Goal: Information Seeking & Learning: Learn about a topic

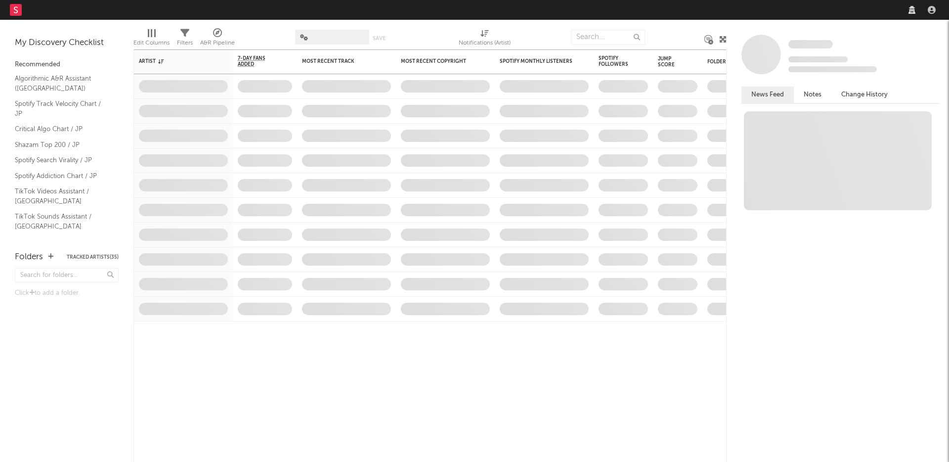
select select "recorded_music"
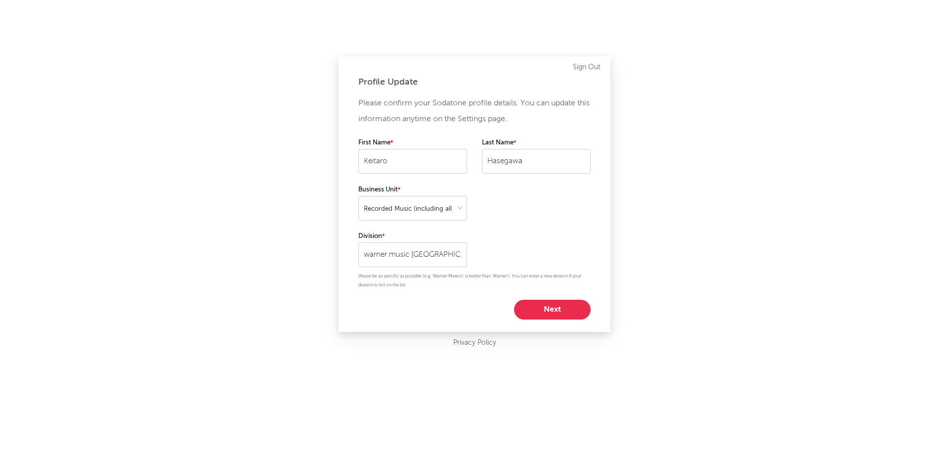
click at [575, 308] on button "Next" at bounding box center [552, 310] width 77 height 20
select select "marketing"
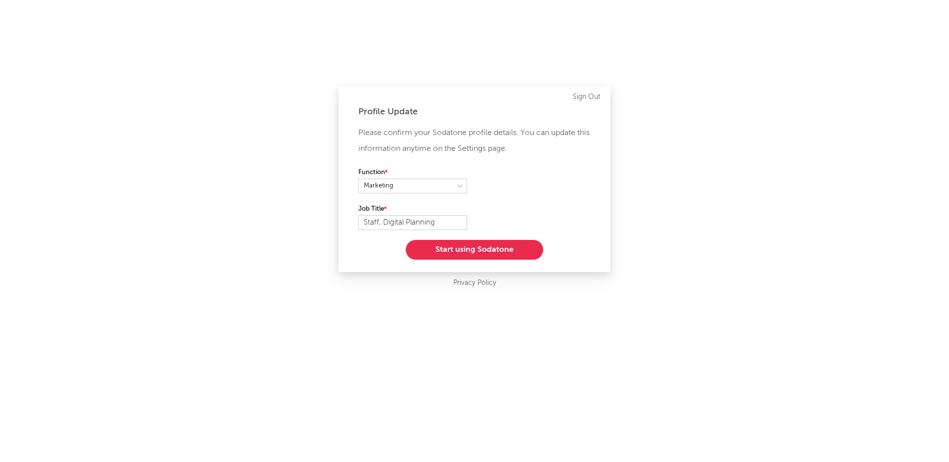
click at [499, 251] on button "Start using Sodatone" at bounding box center [474, 250] width 137 height 20
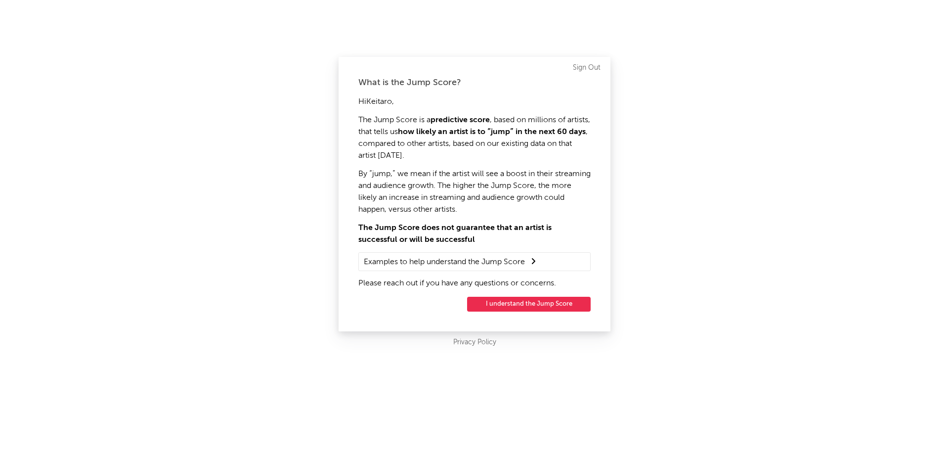
click at [508, 309] on button "I understand the Jump Score" at bounding box center [529, 304] width 124 height 15
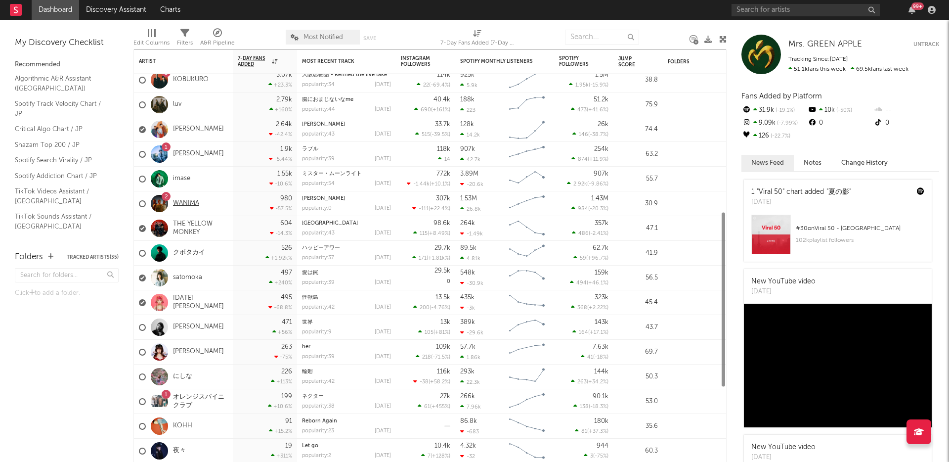
click at [193, 205] on link "WANIMA" at bounding box center [186, 203] width 26 height 8
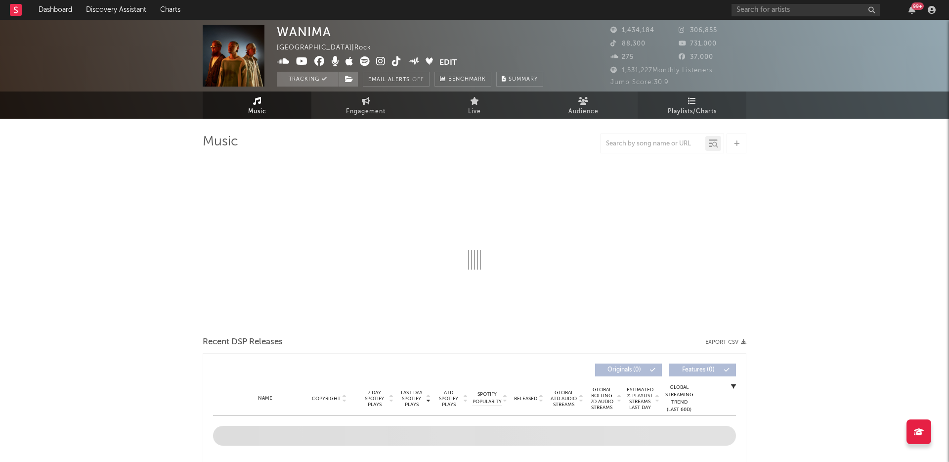
click at [668, 110] on span "Playlists/Charts" at bounding box center [692, 112] width 49 height 12
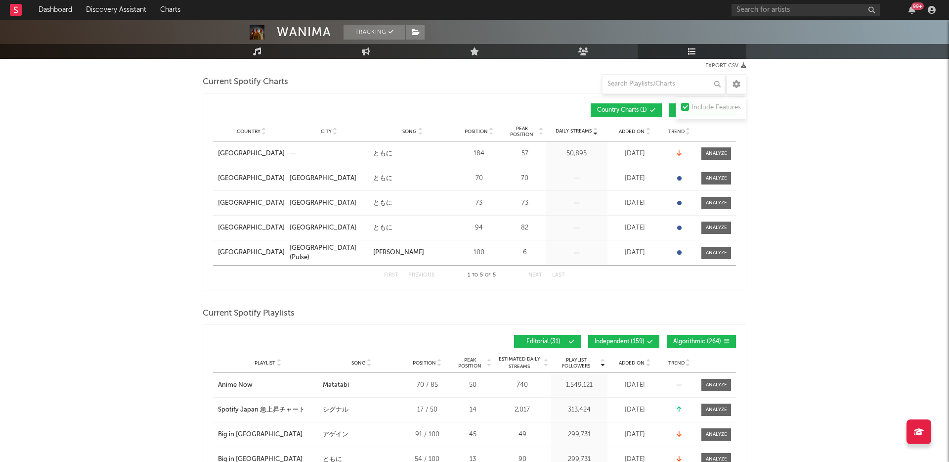
scroll to position [123, 0]
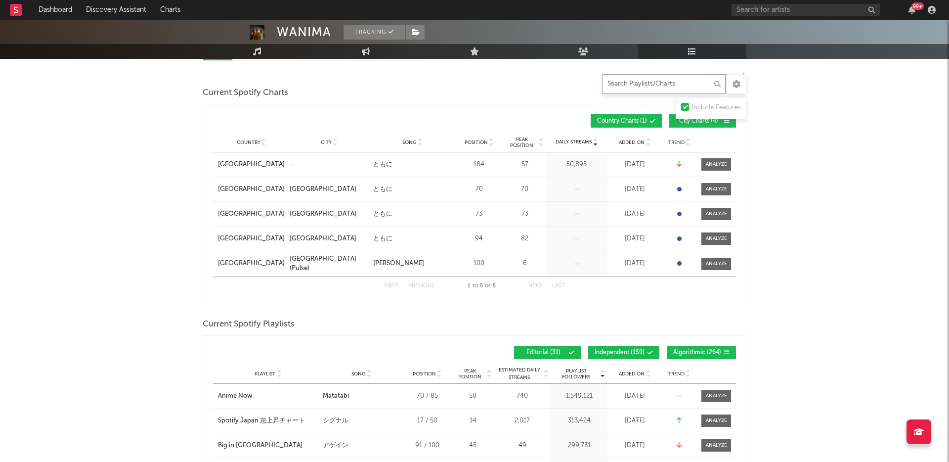
click at [633, 81] on input "text" at bounding box center [664, 84] width 124 height 20
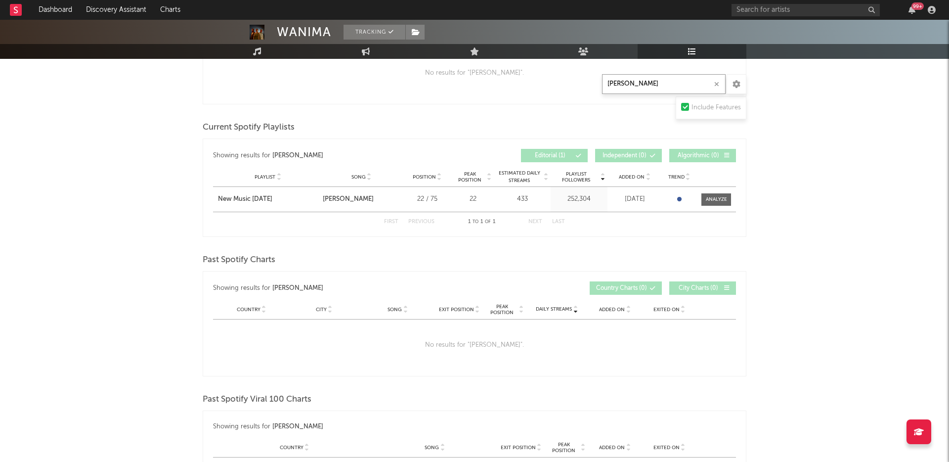
scroll to position [0, 0]
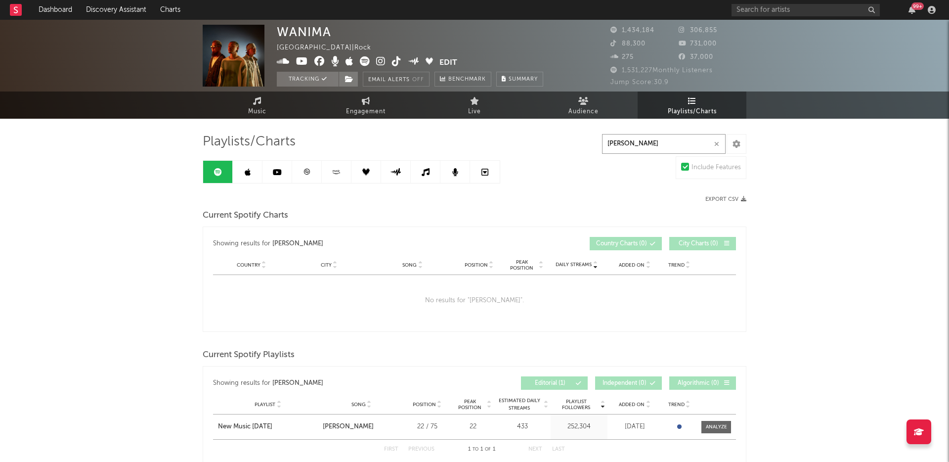
type input "[PERSON_NAME]"
click at [243, 177] on link at bounding box center [248, 172] width 30 height 22
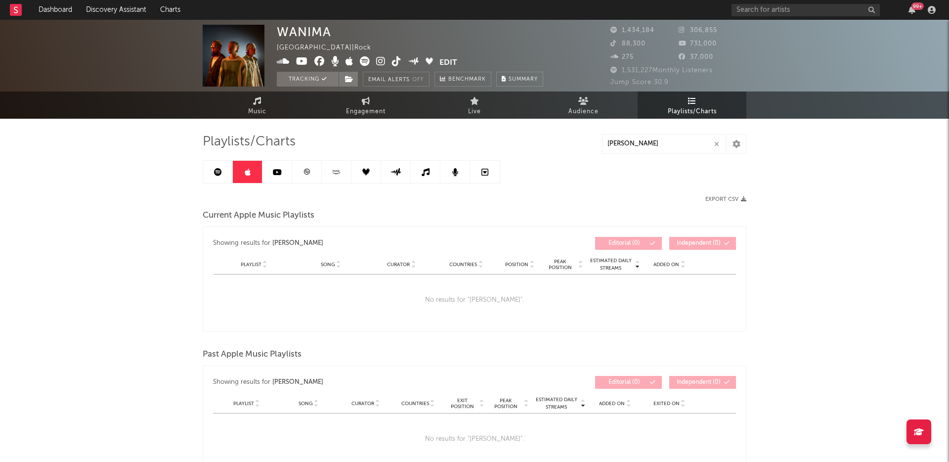
click at [221, 176] on link at bounding box center [218, 172] width 30 height 22
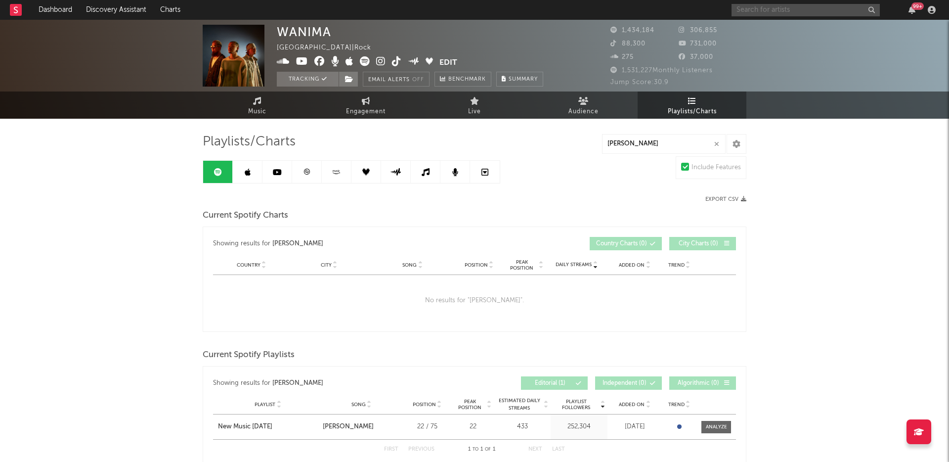
click at [763, 11] on input "text" at bounding box center [806, 10] width 148 height 12
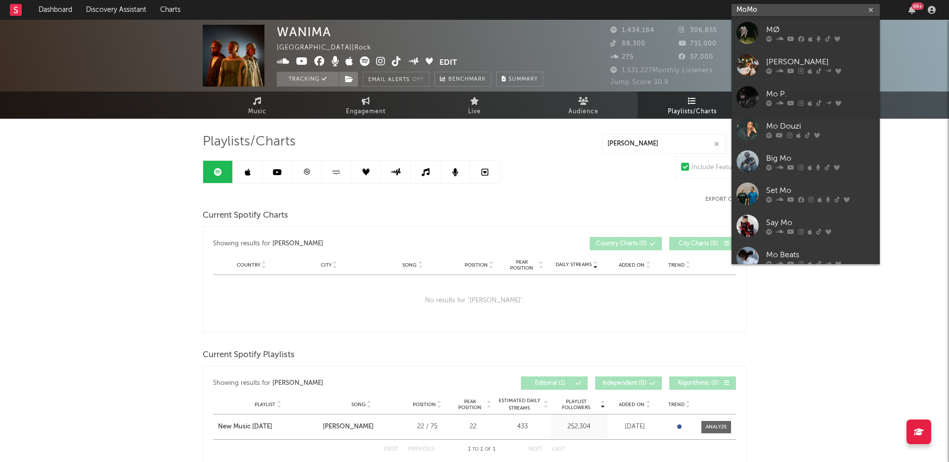
drag, startPoint x: 780, startPoint y: 11, endPoint x: 677, endPoint y: 4, distance: 102.6
click at [677, 4] on nav "Dashboard Discovery Assistant Charts MoMo 99 +" at bounding box center [474, 10] width 949 height 20
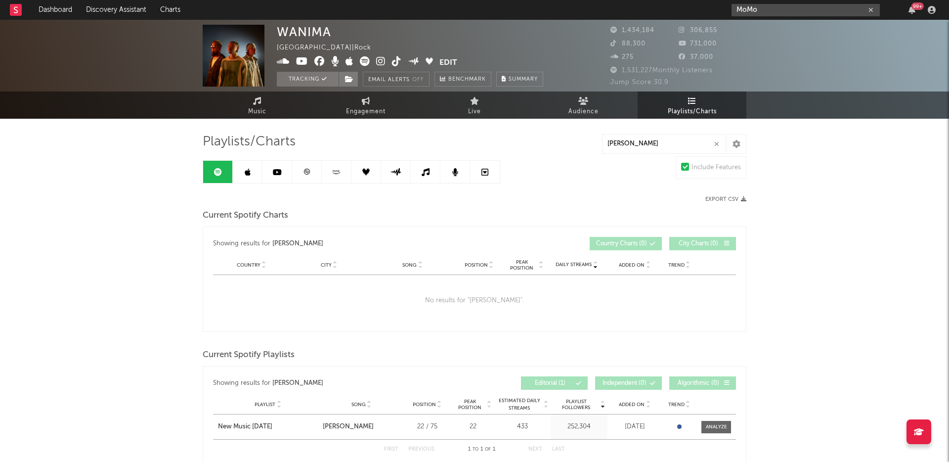
paste input "[URL][DOMAIN_NAME]"
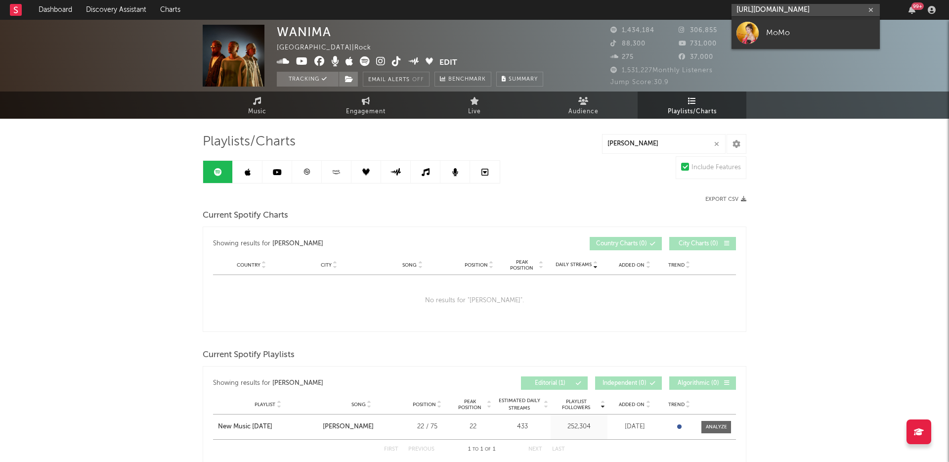
type input "[URL][DOMAIN_NAME]"
click at [787, 37] on div "MoMo" at bounding box center [820, 33] width 109 height 12
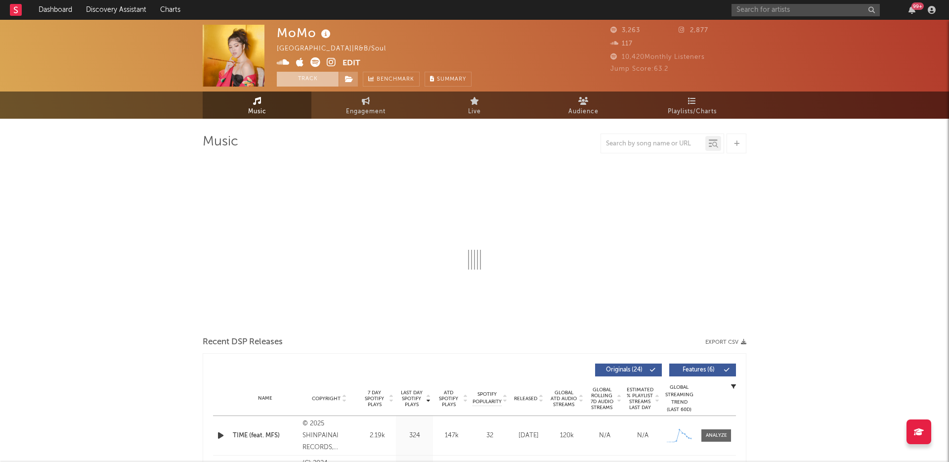
click at [314, 80] on button "Track" at bounding box center [308, 79] width 62 height 15
select select "6m"
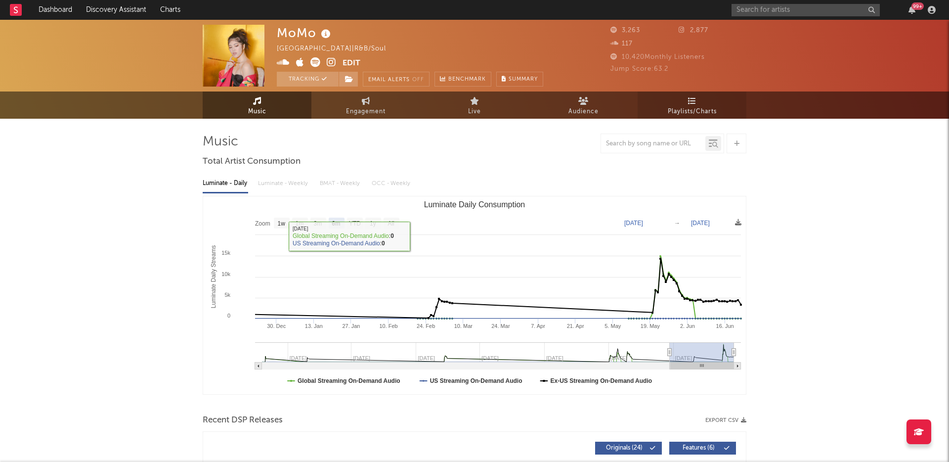
click at [675, 103] on link "Playlists/Charts" at bounding box center [692, 104] width 109 height 27
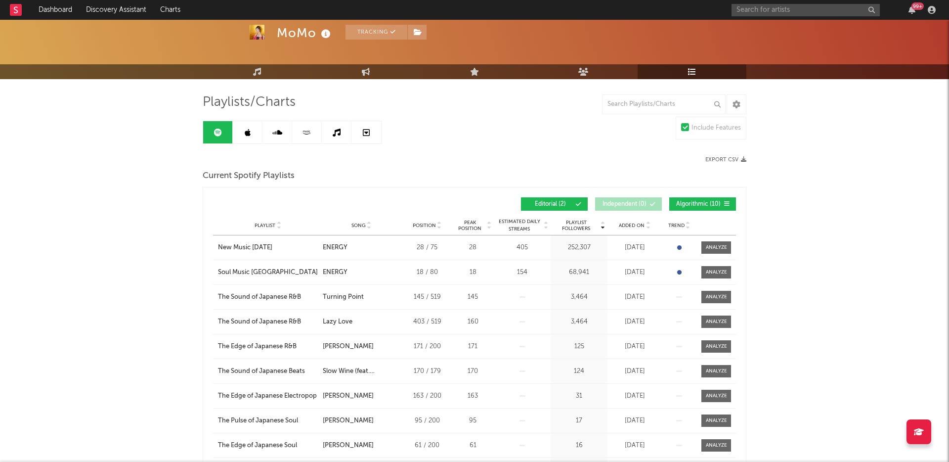
scroll to position [45, 0]
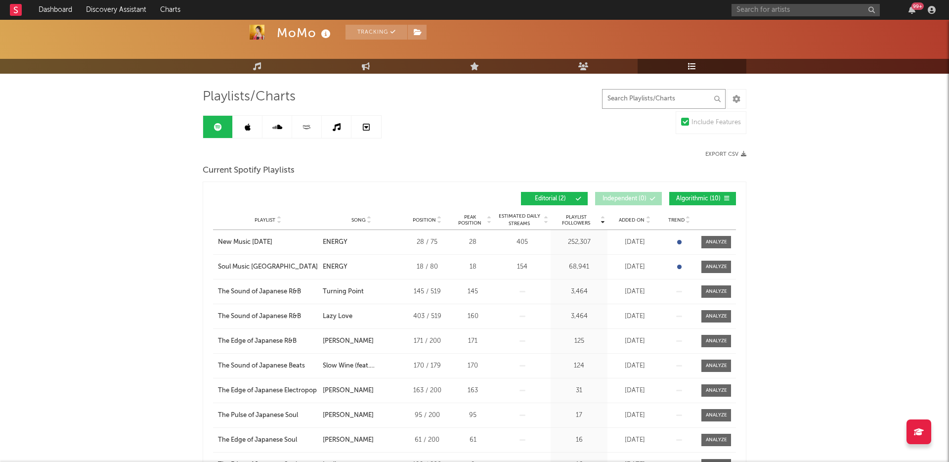
click at [677, 100] on input "text" at bounding box center [664, 99] width 124 height 20
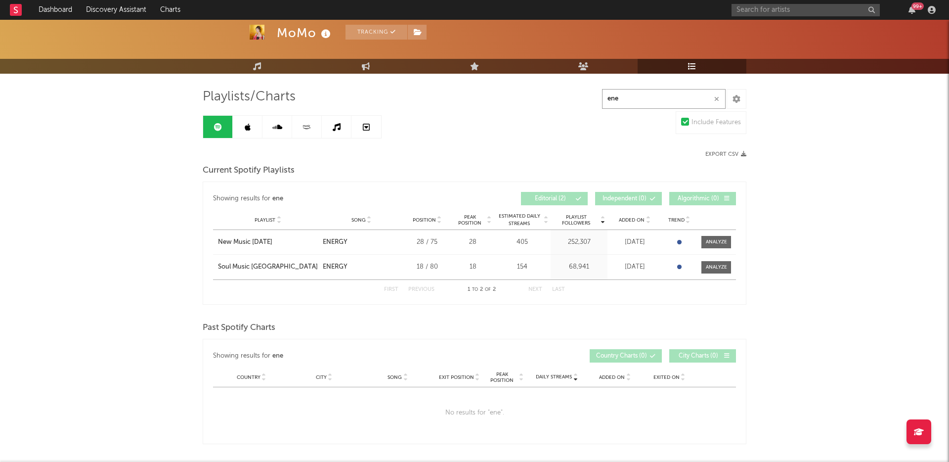
type input "ene"
drag, startPoint x: 215, startPoint y: 241, endPoint x: 297, endPoint y: 244, distance: 82.1
click at [293, 243] on div "MoMo Tracking [GEOGRAPHIC_DATA] | R&B/Soul Edit Tracking Email Alerts Off Bench…" at bounding box center [474, 309] width 949 height 668
copy div "New Music [DATE]"
drag, startPoint x: 172, startPoint y: 263, endPoint x: 279, endPoint y: 272, distance: 107.7
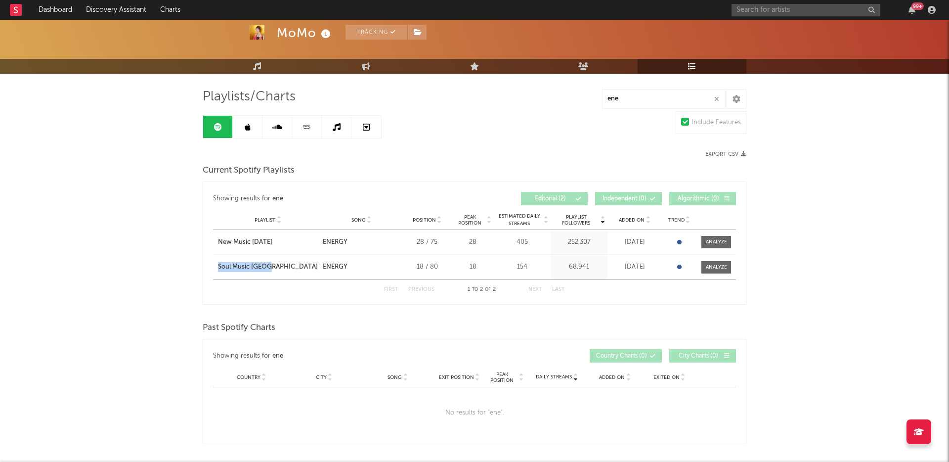
click at [279, 272] on div "MoMo Tracking [GEOGRAPHIC_DATA] | R&B/Soul Edit Tracking Email Alerts Off Bench…" at bounding box center [474, 309] width 949 height 668
copy div "Soul Music [GEOGRAPHIC_DATA]"
